Goal: Task Accomplishment & Management: Use online tool/utility

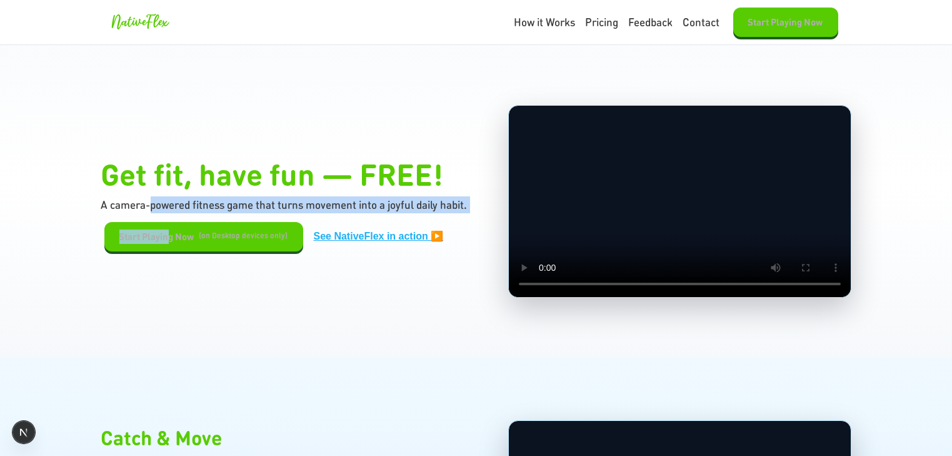
drag, startPoint x: 146, startPoint y: 270, endPoint x: 174, endPoint y: 316, distance: 54.2
click at [167, 319] on section "Get fit, have fun — FREE! A camera-powered fitness game that turns movement int…" at bounding box center [476, 201] width 952 height 313
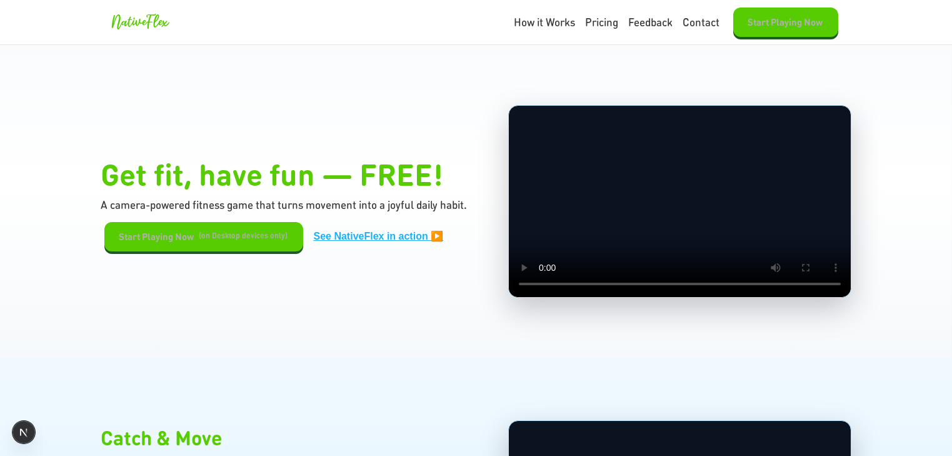
click at [250, 280] on div "Get fit, have fun — FREE! A camera-powered fitness game that turns movement int…" at bounding box center [476, 201] width 750 height 193
click at [794, 20] on button "Start Playing Now" at bounding box center [786, 22] width 105 height 29
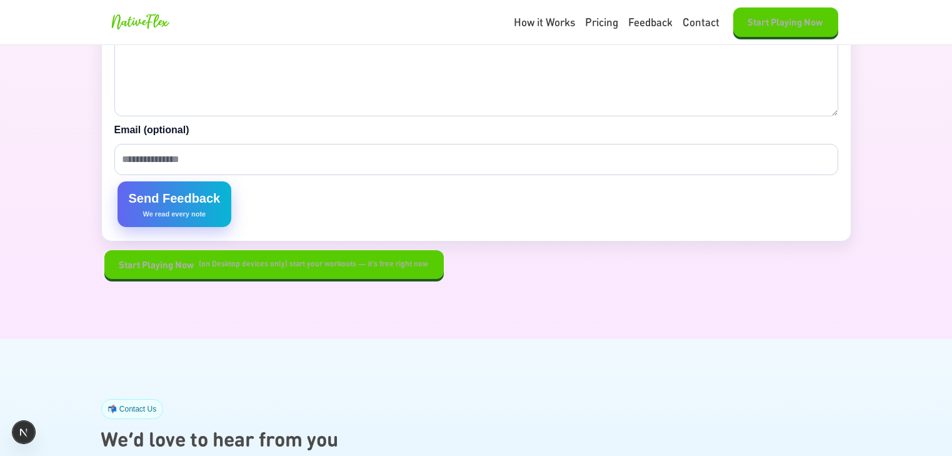
scroll to position [2899, 0]
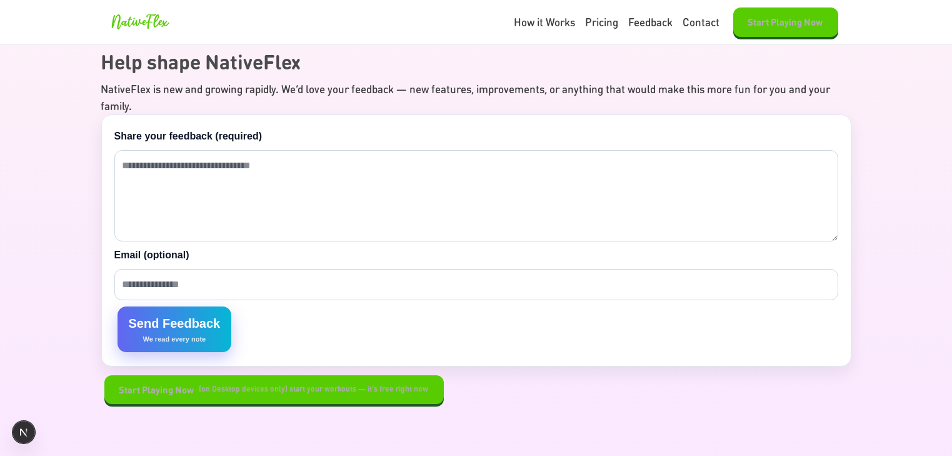
drag, startPoint x: 447, startPoint y: 378, endPoint x: 118, endPoint y: 402, distance: 329.2
click at [118, 402] on section "💡 Your Ideas Help shape NativeFlex NativeFlex is new and growing rapidly. We’d …" at bounding box center [476, 213] width 952 height 502
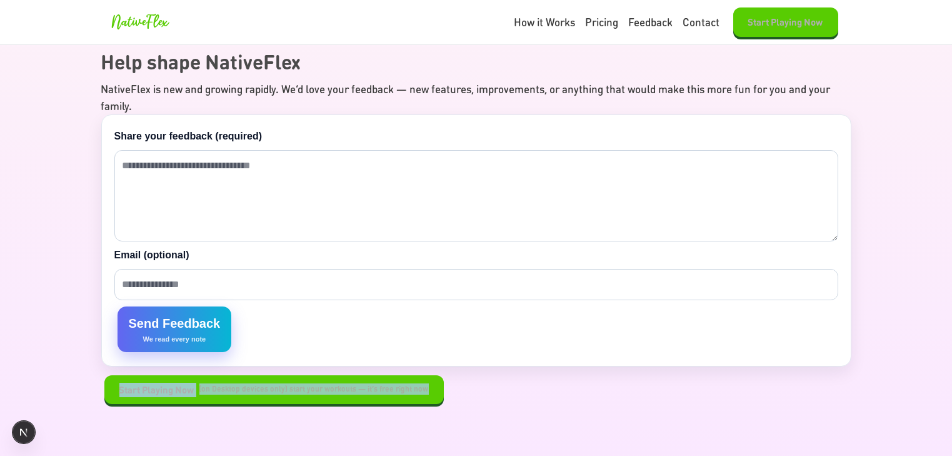
drag, startPoint x: 458, startPoint y: 376, endPoint x: 98, endPoint y: 374, distance: 359.6
click at [101, 375] on div "Start Playing Now (on Desktop devices only) start your workouts — it’s free rig…" at bounding box center [476, 389] width 750 height 29
copy button "Start Playing Now (on Desktop devices only) start your workouts — it’s free rig…"
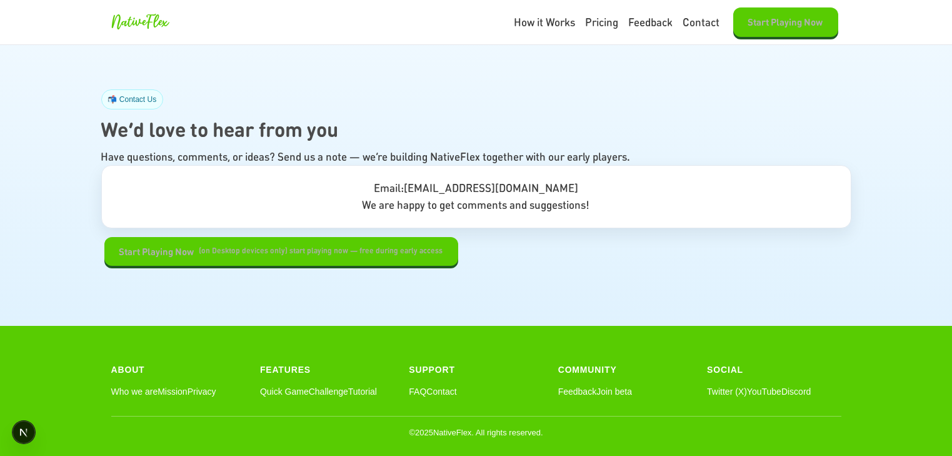
scroll to position [3336, 0]
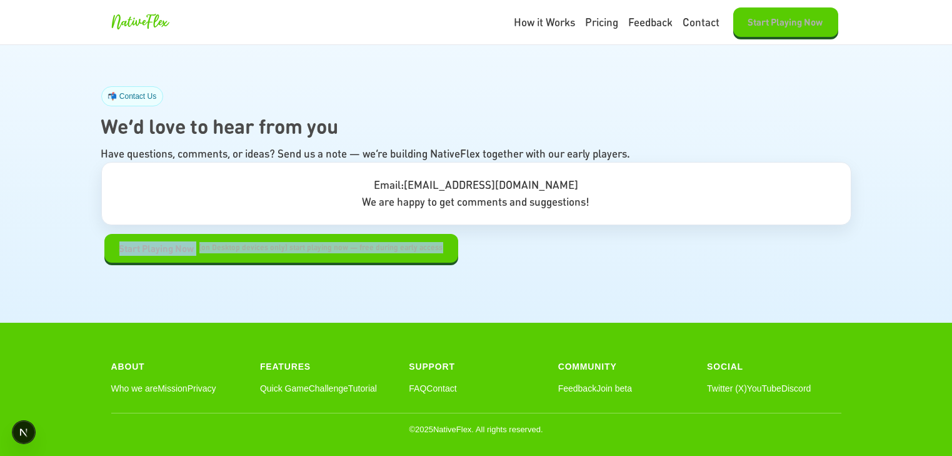
drag, startPoint x: 452, startPoint y: 239, endPoint x: 62, endPoint y: 248, distance: 390.3
click at [62, 248] on section "📬 Contact Us We’d love to hear from you Have questions, comments, or ideas? Sen…" at bounding box center [476, 174] width 952 height 296
copy button "Start Playing Now (on Desktop devices only) start playing now — free during ear…"
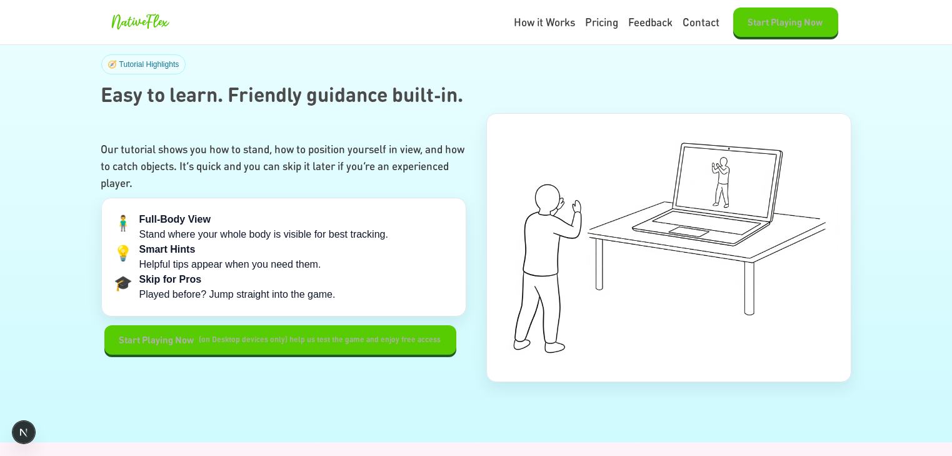
scroll to position [2398, 0]
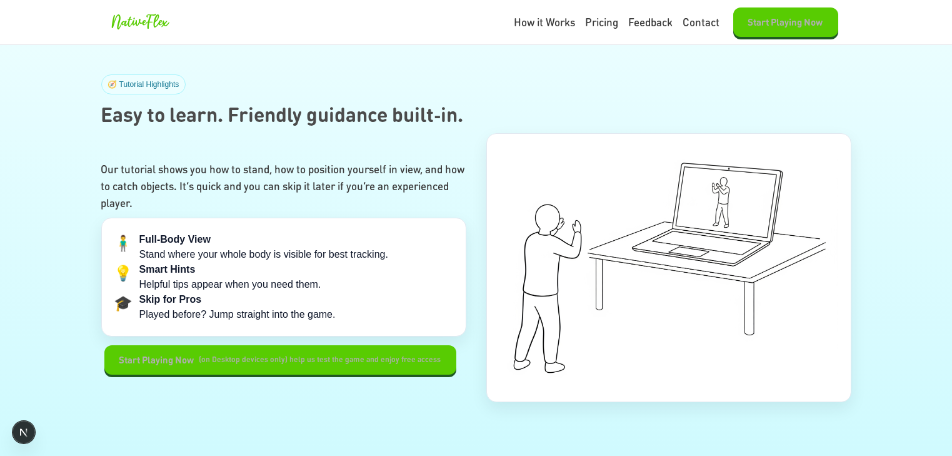
click at [42, 360] on section "🧭 Tutorial Highlights Easy to learn. Friendly guidance built‑in. Our tutorial s…" at bounding box center [476, 238] width 952 height 448
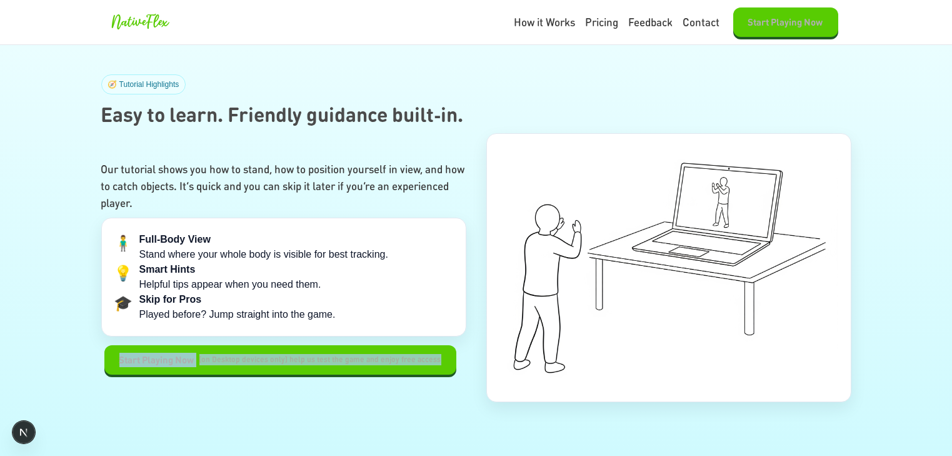
drag, startPoint x: 94, startPoint y: 355, endPoint x: 428, endPoint y: 340, distance: 334.3
click at [458, 354] on section "🧭 Tutorial Highlights Easy to learn. Friendly guidance built‑in. Our tutorial s…" at bounding box center [476, 238] width 952 height 448
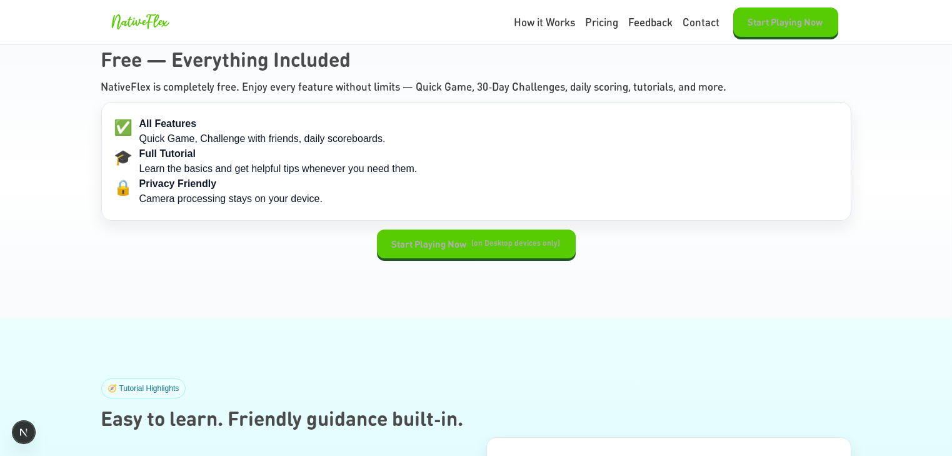
scroll to position [2086, 0]
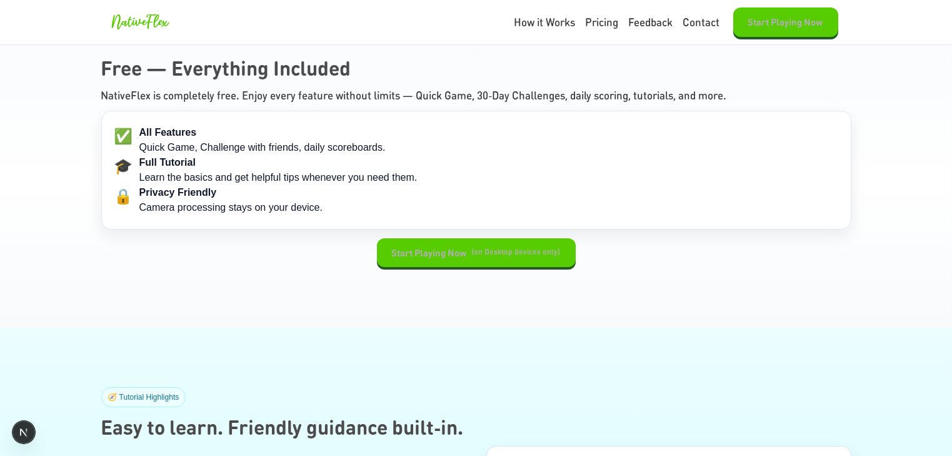
click at [331, 262] on div "Start Playing Now (on Desktop devices only)" at bounding box center [476, 252] width 750 height 29
drag, startPoint x: 368, startPoint y: 251, endPoint x: 630, endPoint y: 246, distance: 262.1
click at [643, 246] on div "Start Playing Now (on Desktop devices only)" at bounding box center [476, 252] width 750 height 29
copy button "Start Playing Now (on Desktop devices only)"
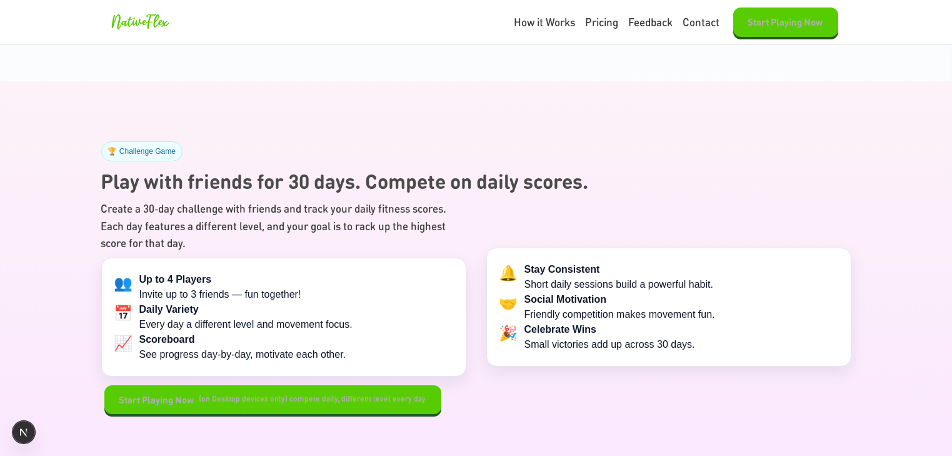
scroll to position [1585, 0]
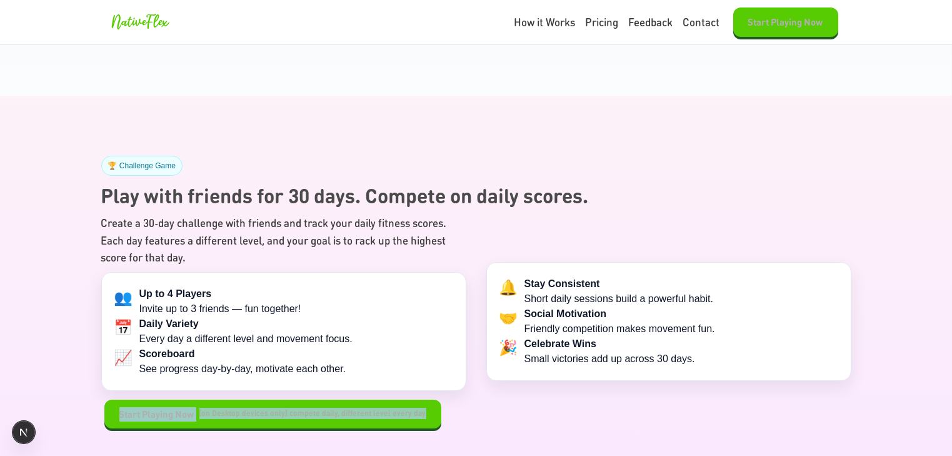
drag, startPoint x: 439, startPoint y: 420, endPoint x: 113, endPoint y: 374, distance: 329.7
click at [101, 390] on div "Create a 30‑day challenge with friends and track your daily fitness scores. Eac…" at bounding box center [283, 321] width 365 height 214
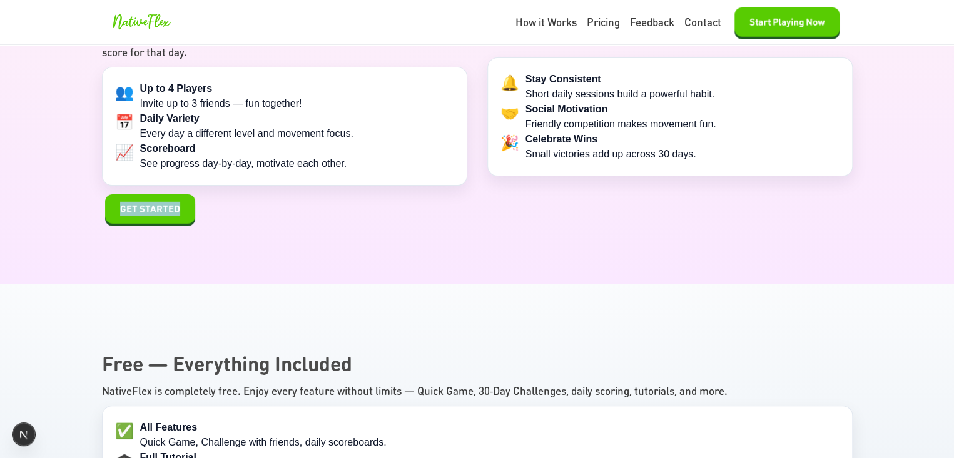
scroll to position [1749, 0]
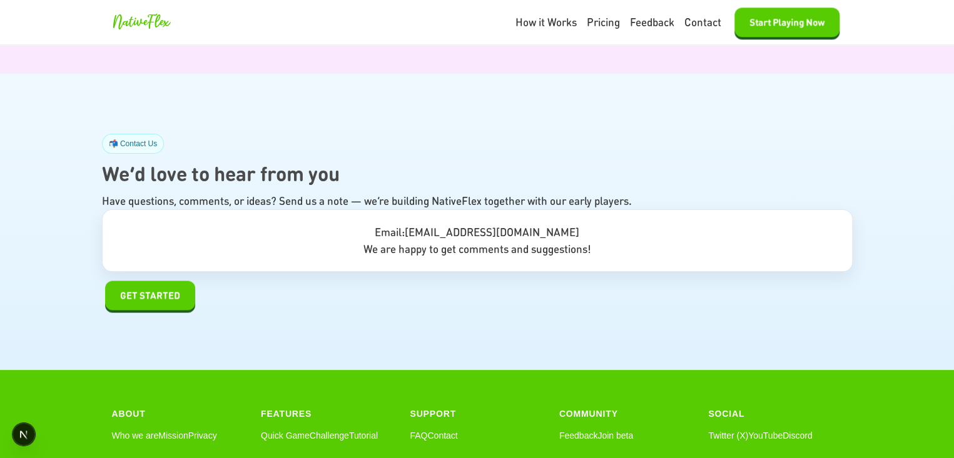
scroll to position [3295, 0]
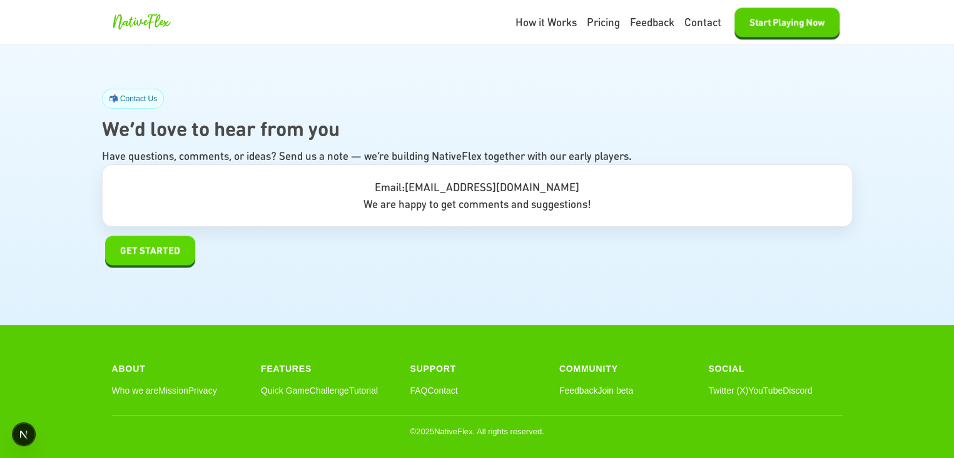
click at [126, 243] on span "GET STARTED" at bounding box center [150, 250] width 60 height 14
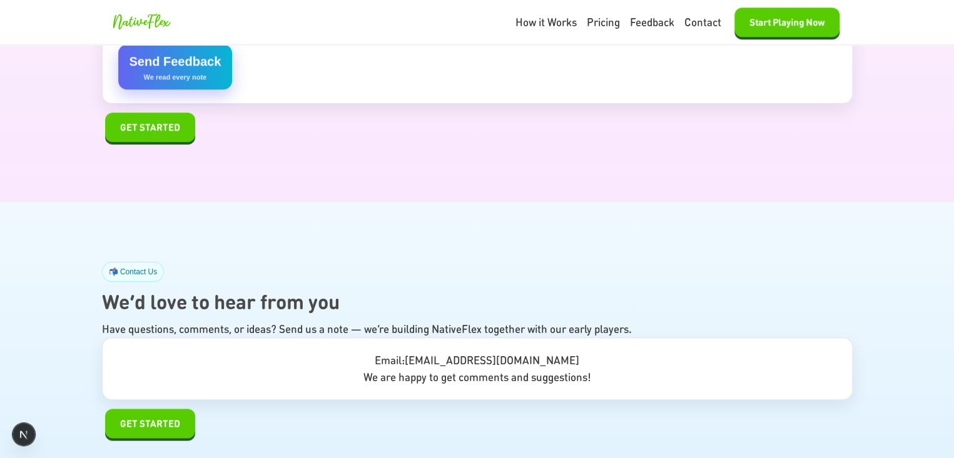
scroll to position [3295, 0]
